Goal: Find specific page/section: Find specific page/section

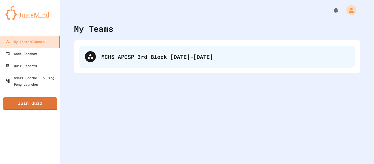
click at [126, 50] on div "MCHS APCSP 3rd Block [DATE]-[DATE]" at bounding box center [216, 57] width 275 height 22
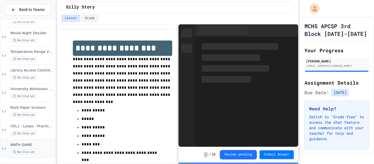
click at [25, 144] on span "MATH GAME" at bounding box center [32, 145] width 44 height 5
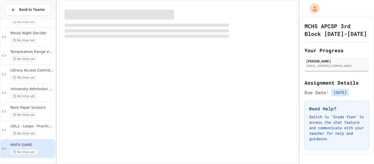
scroll to position [195, 0]
